Goal: Task Accomplishment & Management: Use online tool/utility

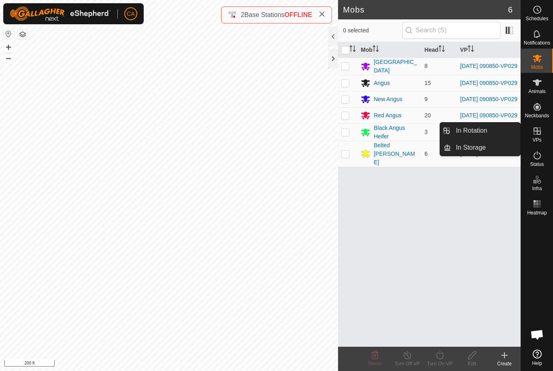
click at [487, 127] on span "In Rotation" at bounding box center [471, 131] width 31 height 10
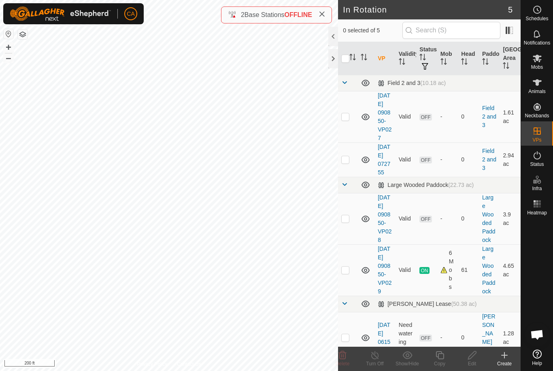
click at [348, 119] on p-checkbox at bounding box center [345, 116] width 8 height 6
checkbox input "true"
click at [535, 68] on span "Mobs" at bounding box center [537, 67] width 12 height 5
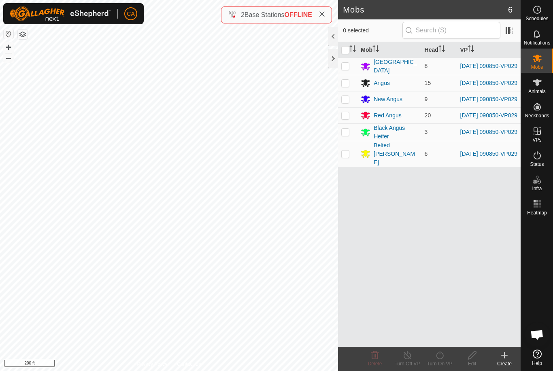
click at [350, 50] on icon "Activate to sort" at bounding box center [352, 48] width 6 height 6
click at [347, 52] on input "checkbox" at bounding box center [345, 50] width 8 height 8
checkbox input "true"
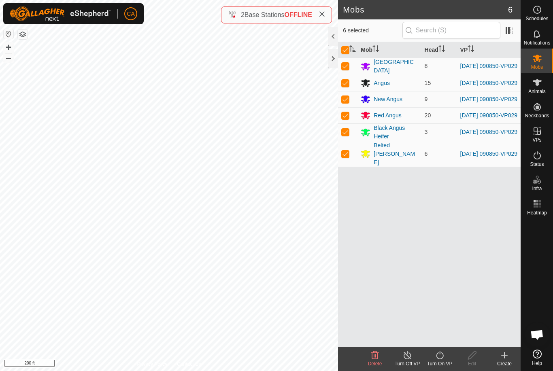
checkbox input "true"
click at [440, 359] on icon at bounding box center [440, 356] width 10 height 10
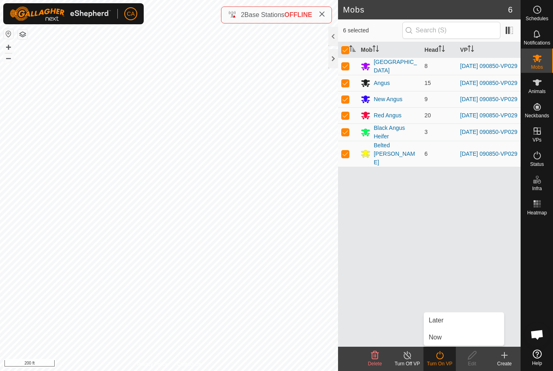
click at [445, 336] on link "Now" at bounding box center [464, 338] width 80 height 16
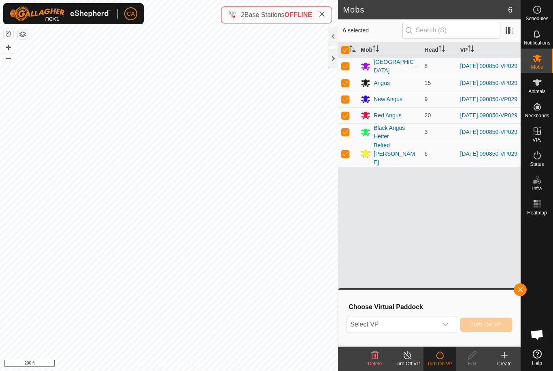
click at [437, 323] on span "Select VP" at bounding box center [392, 325] width 90 height 16
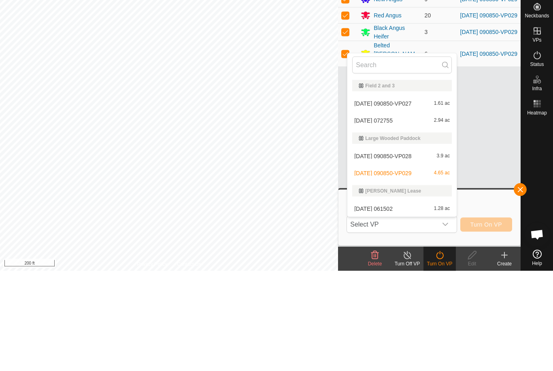
click at [411, 199] on div "2025-09-13 090850-VP027 1.61 ac" at bounding box center [402, 204] width 100 height 10
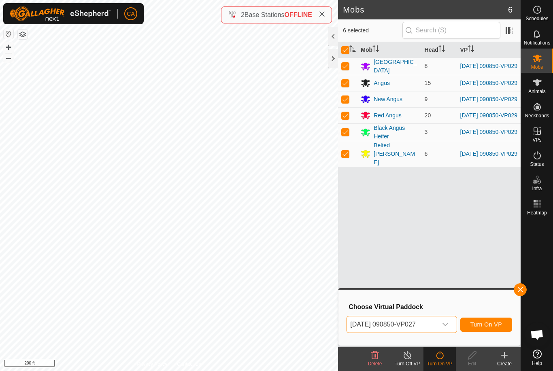
click at [481, 329] on button "Turn On VP" at bounding box center [486, 325] width 52 height 14
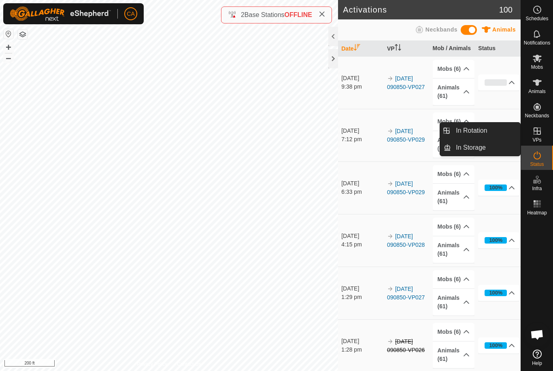
click at [470, 134] on span "In Rotation" at bounding box center [471, 131] width 31 height 10
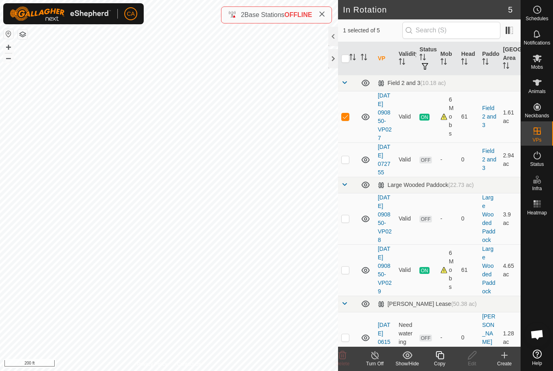
click at [347, 245] on td at bounding box center [347, 218] width 19 height 51
checkbox input "true"
click at [344, 120] on p-checkbox at bounding box center [345, 116] width 8 height 6
checkbox input "false"
click at [345, 357] on icon at bounding box center [343, 355] width 8 height 8
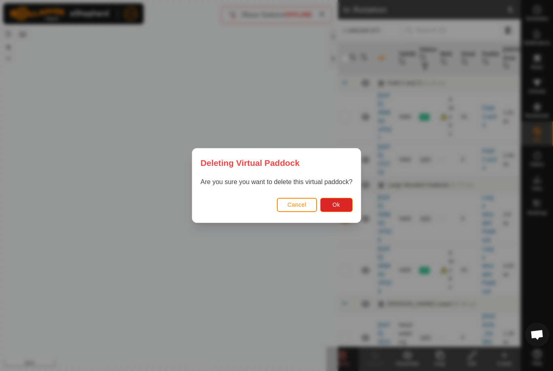
click at [339, 205] on span "Ok" at bounding box center [336, 205] width 8 height 6
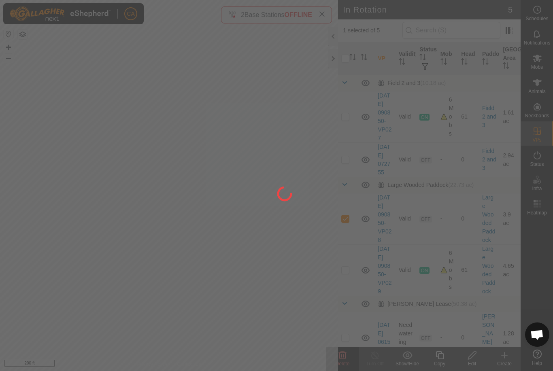
checkbox input "false"
